Goal: Task Accomplishment & Management: Manage account settings

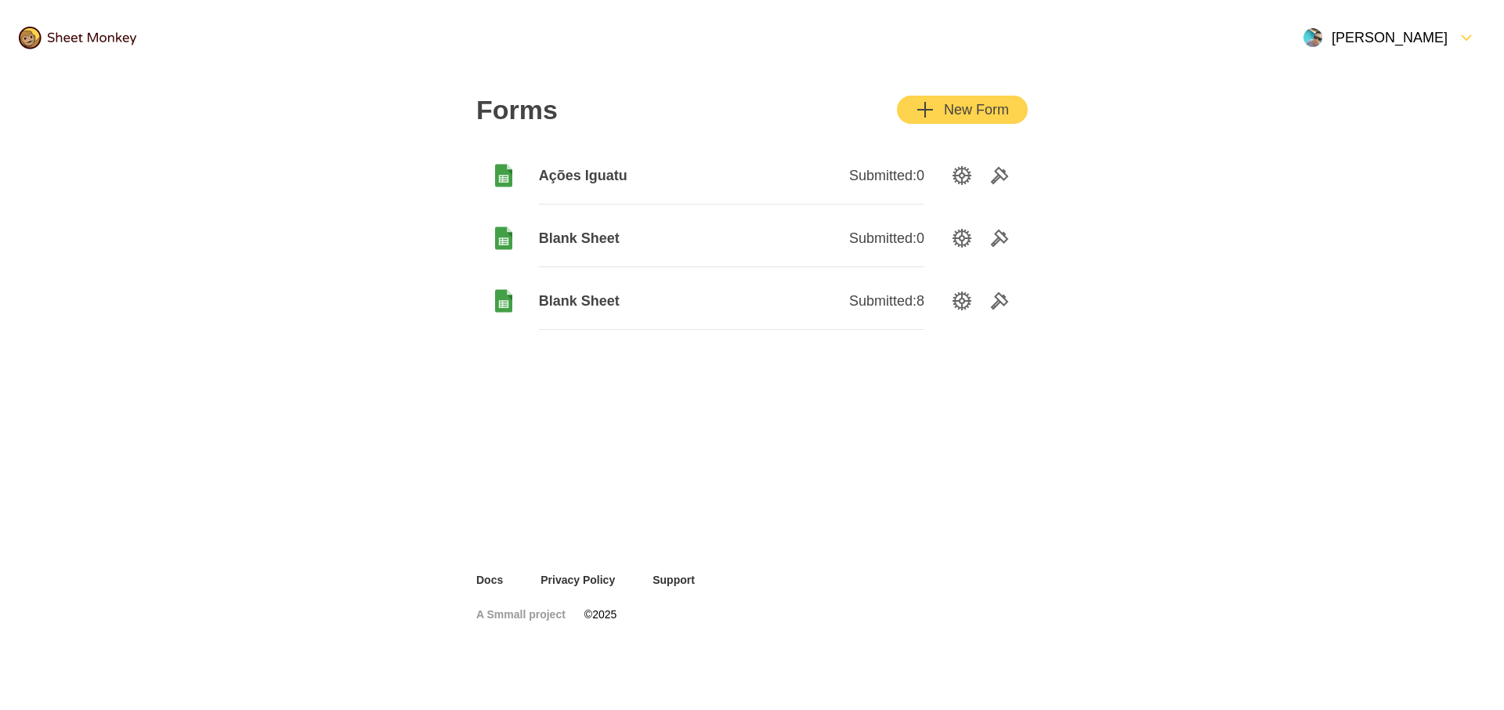
click at [621, 171] on span "Ações Iguatu" at bounding box center [635, 175] width 193 height 19
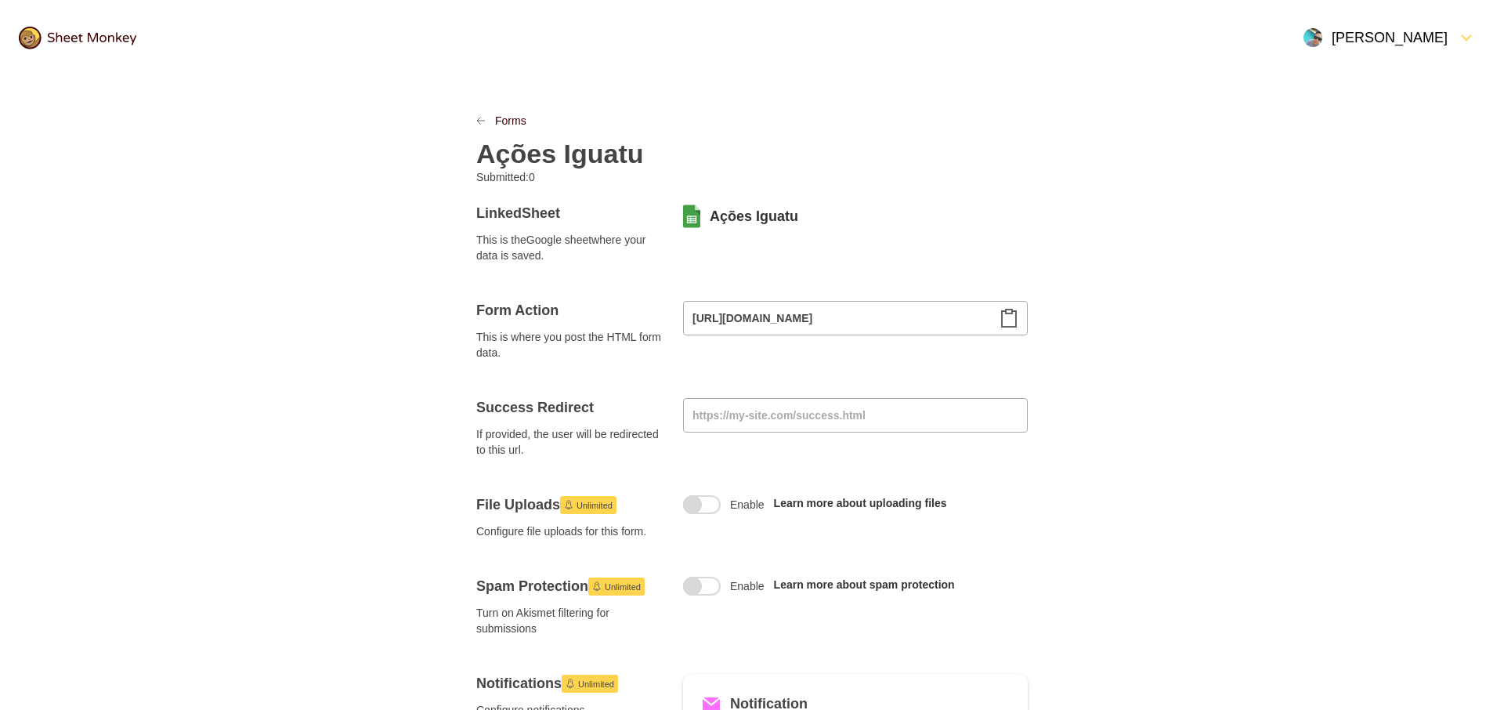
click at [1004, 322] on icon "Clipboard" at bounding box center [1009, 318] width 19 height 19
click at [1415, 30] on div "[PERSON_NAME]" at bounding box center [1376, 37] width 144 height 19
click at [1330, 100] on div "Settings" at bounding box center [1400, 108] width 169 height 34
click at [1428, 33] on div "[PERSON_NAME]" at bounding box center [1376, 37] width 144 height 19
click at [1330, 81] on div "Subscription" at bounding box center [1400, 73] width 169 height 34
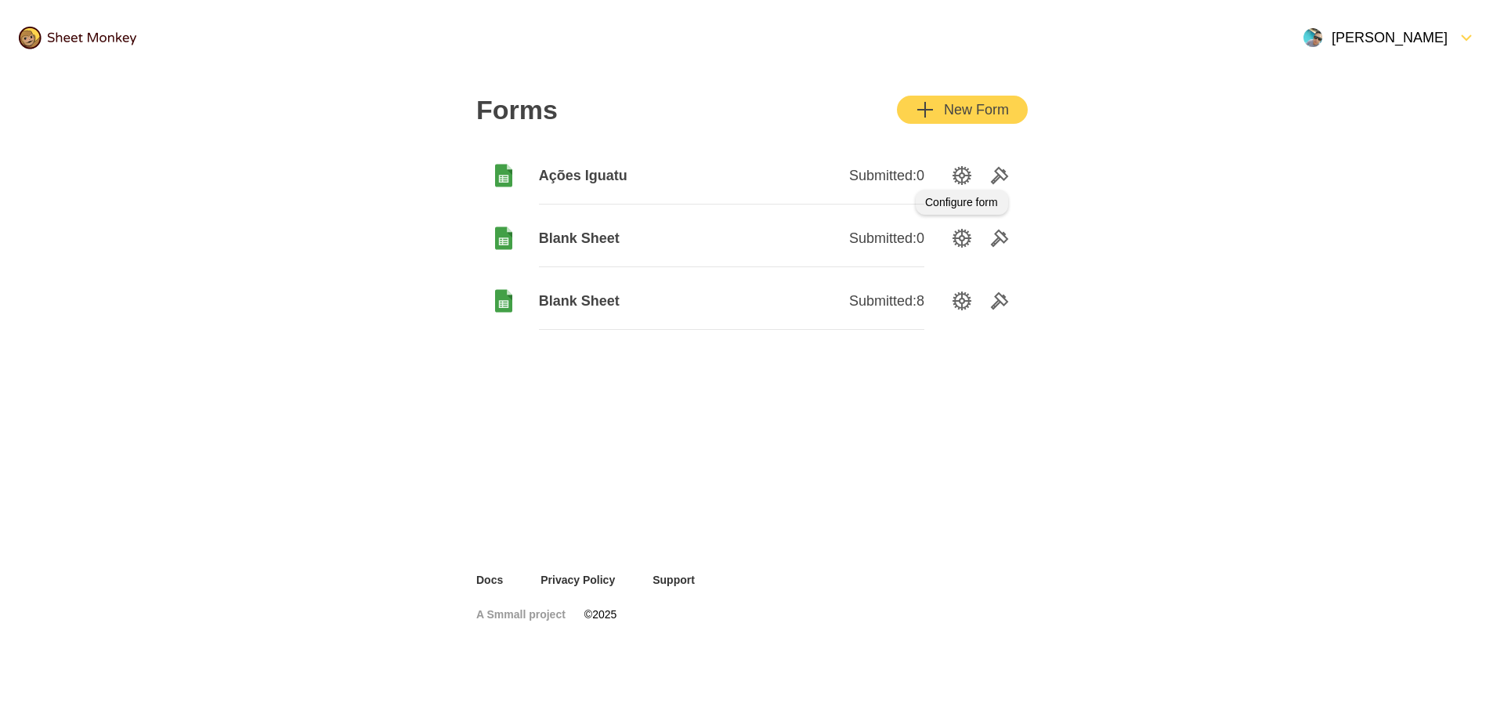
click at [962, 175] on icon "SettingsOption" at bounding box center [962, 175] width 19 height 19
